Goal: Information Seeking & Learning: Learn about a topic

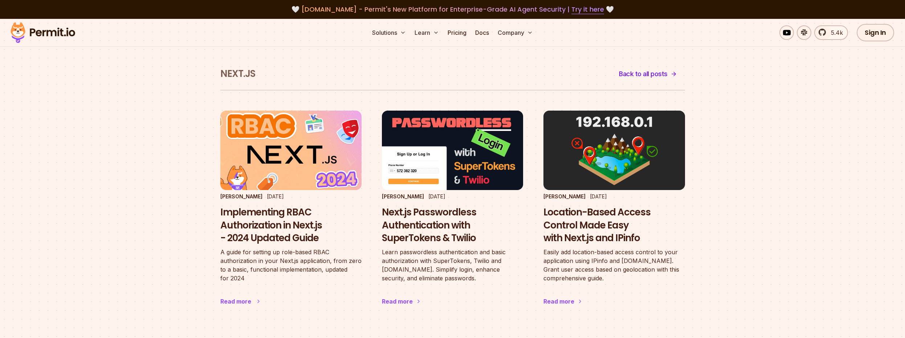
click at [291, 141] on img at bounding box center [290, 150] width 155 height 87
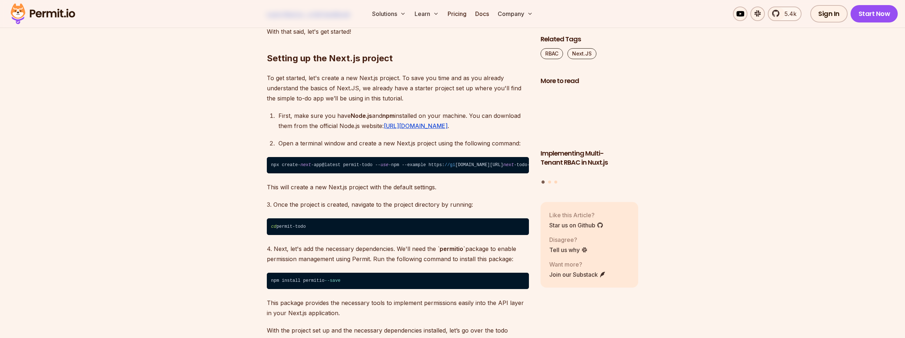
scroll to position [697, 0]
